Goal: Task Accomplishment & Management: Manage account settings

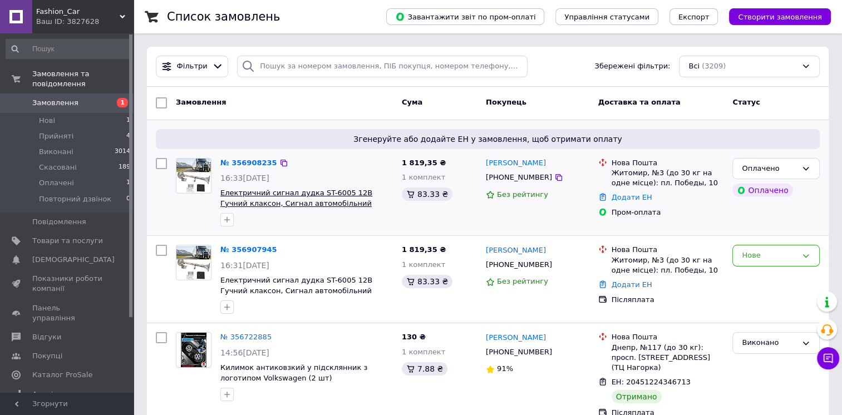
click at [295, 197] on span "Електричний сигнал дудка ST-6005 12В Гучний клаксон, Сигнал автомобільний звуко…" at bounding box center [296, 203] width 152 height 29
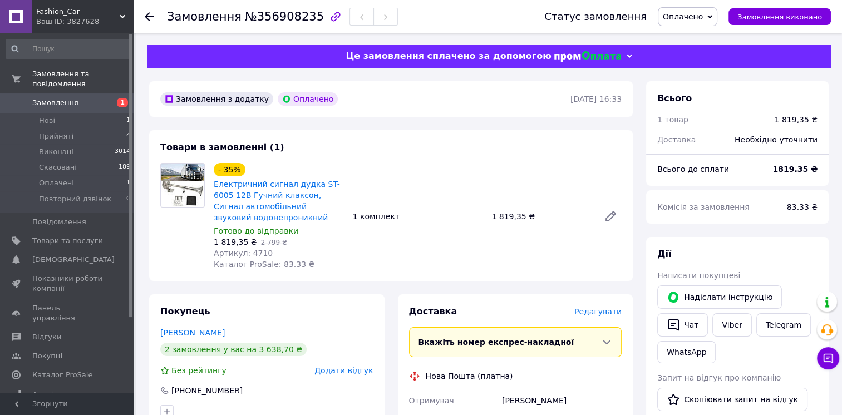
click at [275, 200] on link "Електричний сигнал дудка ST-6005 12В Гучний клаксон, Сигнал автомобільний звуко…" at bounding box center [277, 201] width 126 height 42
click at [146, 14] on icon at bounding box center [149, 16] width 9 height 9
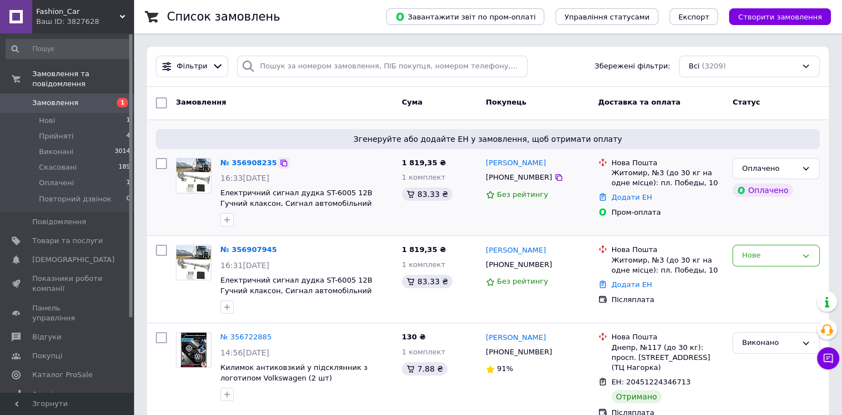
click at [281, 162] on icon at bounding box center [284, 163] width 7 height 7
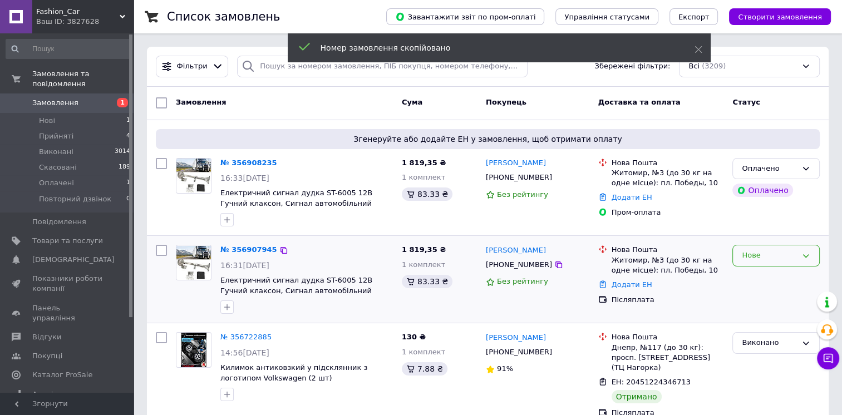
click at [806, 252] on icon at bounding box center [806, 256] width 9 height 9
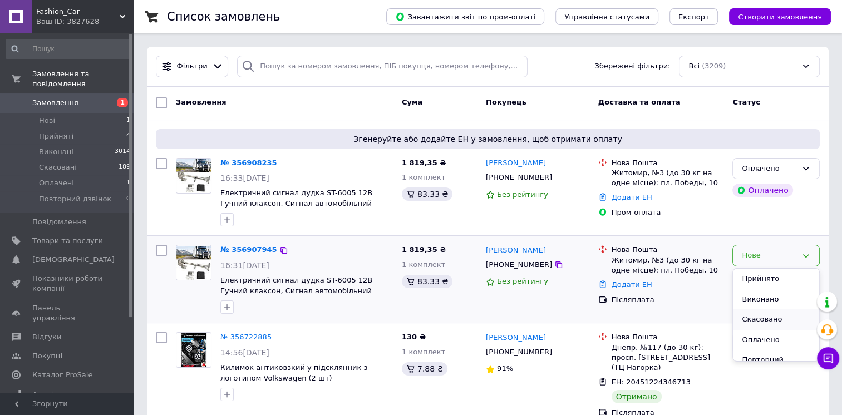
click at [772, 321] on li "Скасовано" at bounding box center [776, 320] width 86 height 21
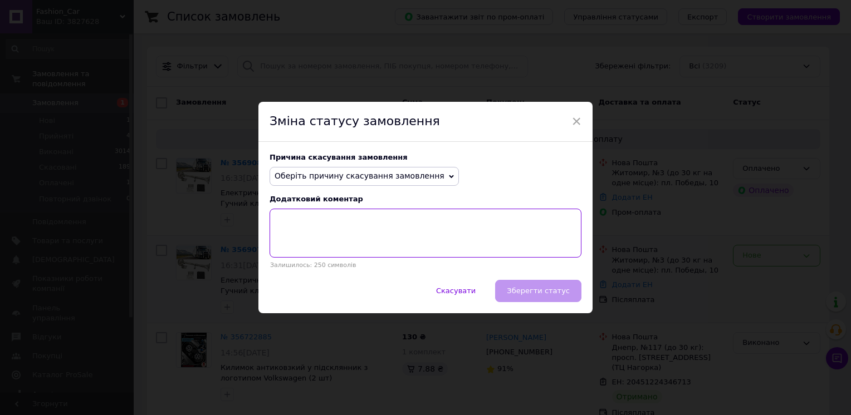
click at [286, 218] on textarea at bounding box center [425, 233] width 312 height 49
paste textarea "356908235"
type textarea "Дублікат замовлення №356908235"
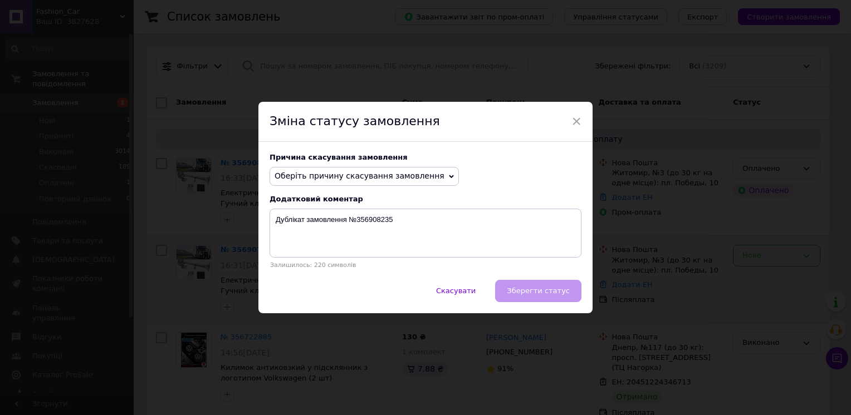
click at [531, 291] on div "Скасувати   Зберегти статус" at bounding box center [425, 296] width 334 height 33
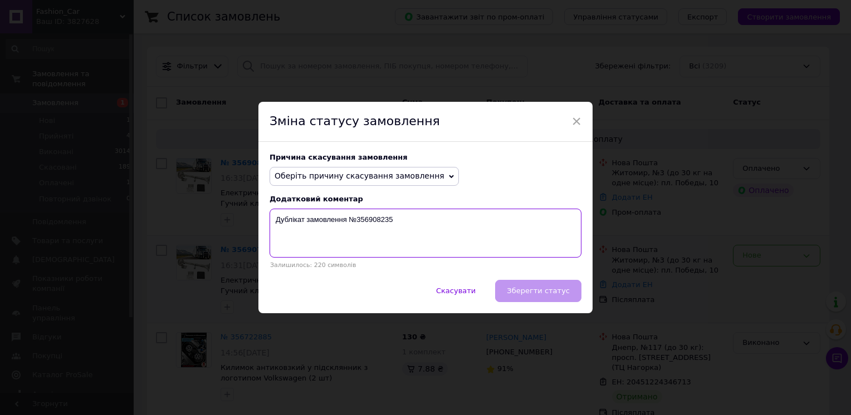
click at [367, 239] on textarea "Дублікат замовлення №356908235" at bounding box center [425, 233] width 312 height 49
click at [397, 222] on textarea "Дублікат замовлення №356908235" at bounding box center [425, 233] width 312 height 49
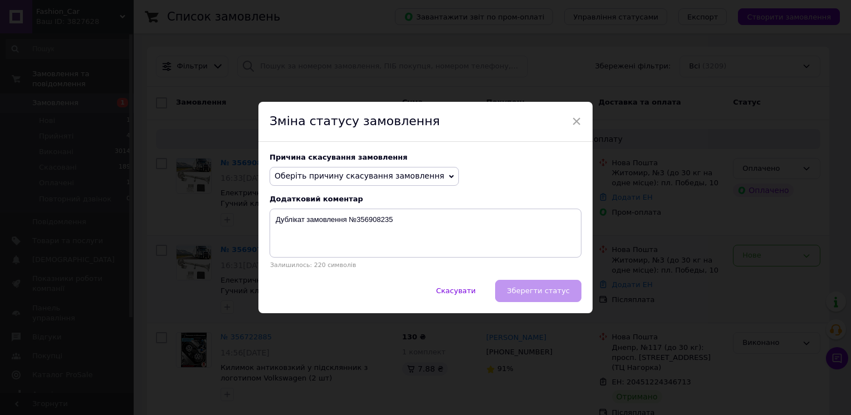
click at [449, 175] on icon at bounding box center [451, 176] width 5 height 5
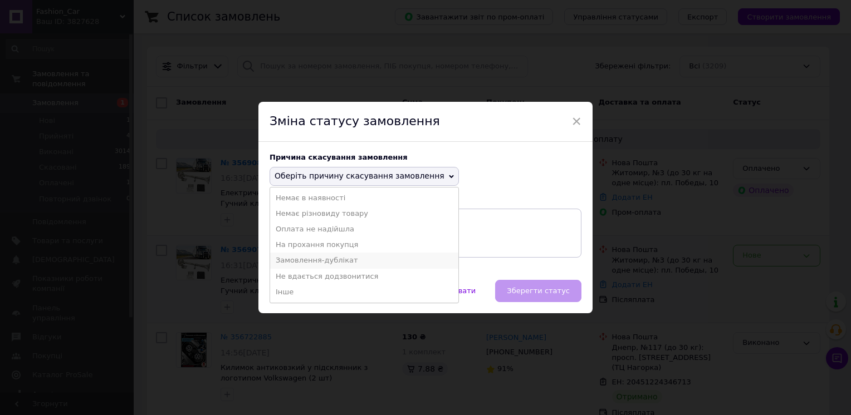
click at [310, 263] on li "Замовлення-дублікат" at bounding box center [364, 261] width 188 height 16
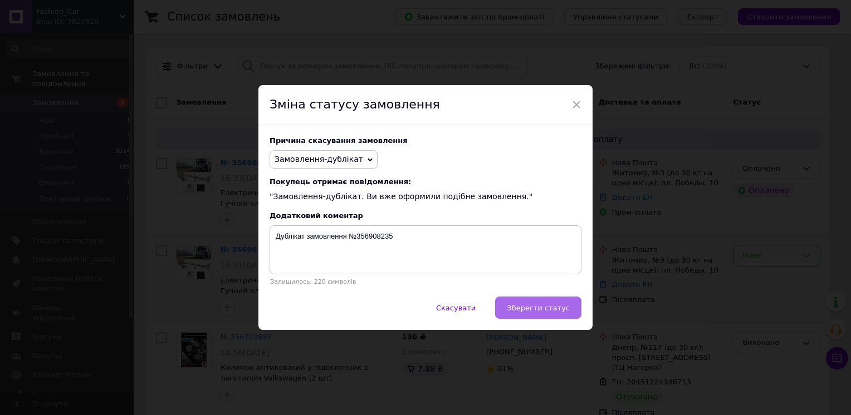
click at [546, 306] on span "Зберегти статус" at bounding box center [538, 308] width 63 height 8
